Goal: Task Accomplishment & Management: Manage account settings

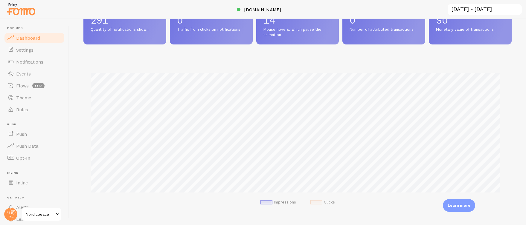
scroll to position [49, 0]
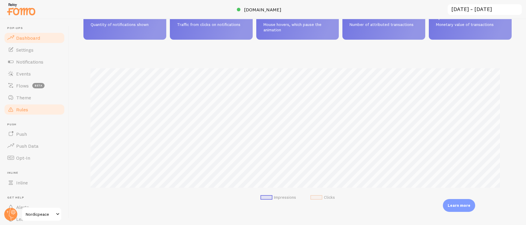
click at [29, 104] on link "Rules" at bounding box center [35, 110] width 62 height 12
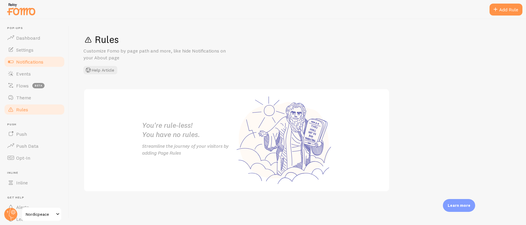
click at [26, 62] on span "Notifications" at bounding box center [29, 62] width 27 height 6
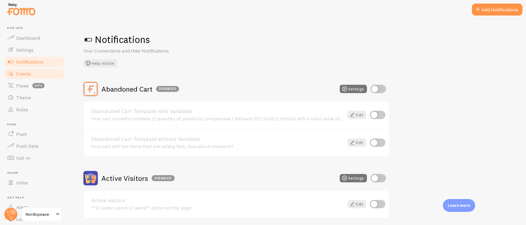
click at [32, 74] on link "Events" at bounding box center [35, 74] width 62 height 12
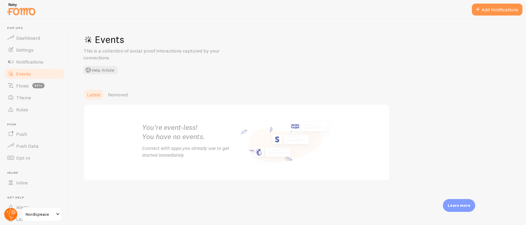
click at [10, 214] on circle at bounding box center [10, 214] width 13 height 13
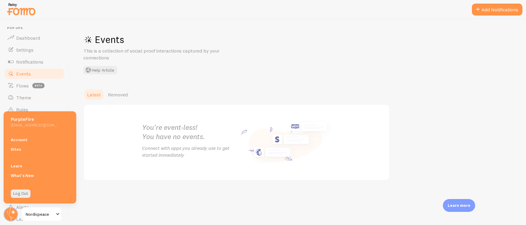
click at [26, 143] on link "Account" at bounding box center [40, 140] width 73 height 10
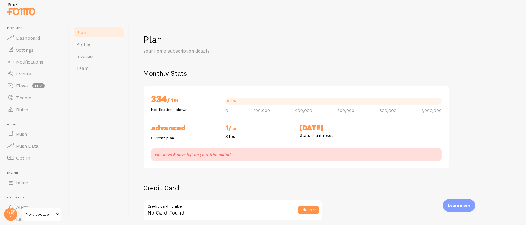
checkbox input "true"
click at [31, 36] on span "Dashboard" at bounding box center [28, 38] width 24 height 6
